Goal: Transaction & Acquisition: Download file/media

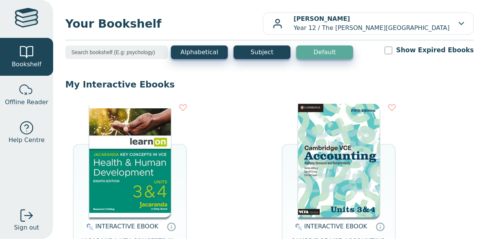
scroll to position [83, 0]
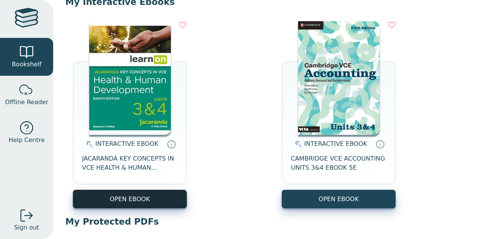
click at [108, 198] on button "OPEN EBOOK" at bounding box center [130, 199] width 114 height 19
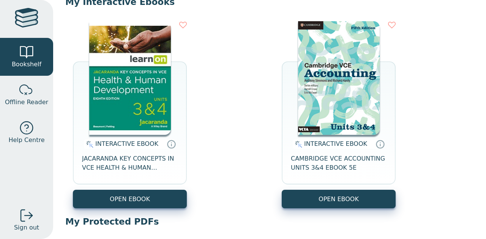
click at [126, 128] on img at bounding box center [130, 78] width 82 height 114
